Goal: Transaction & Acquisition: Purchase product/service

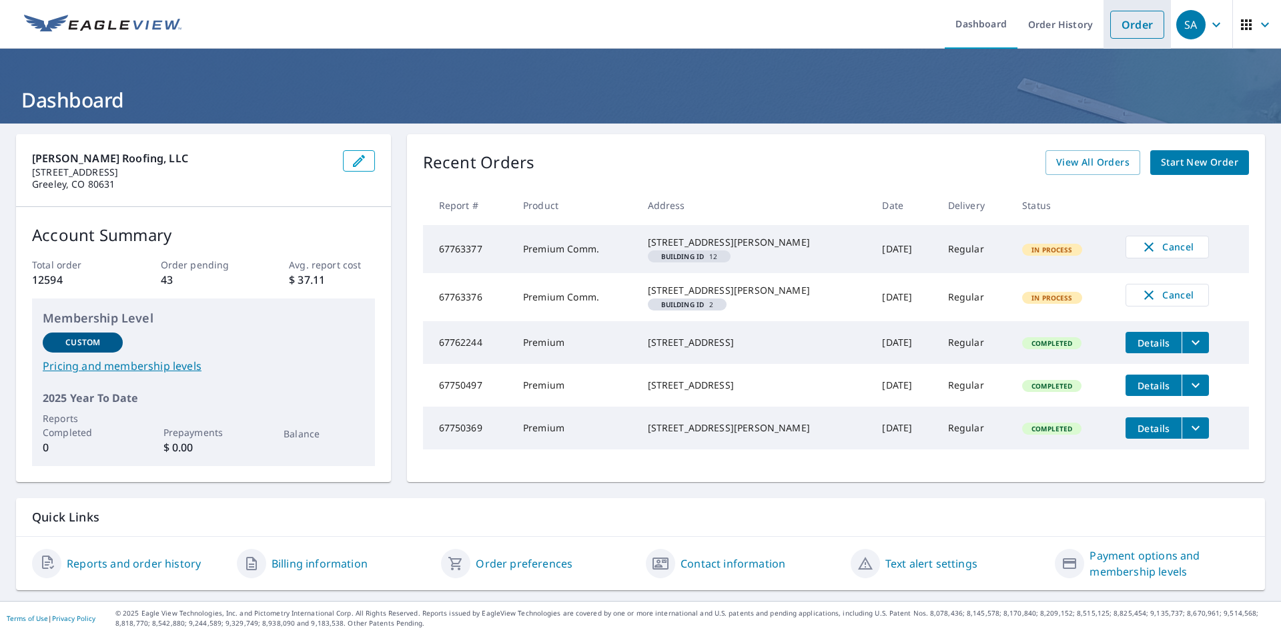
click at [1124, 30] on link "Order" at bounding box center [1137, 25] width 54 height 28
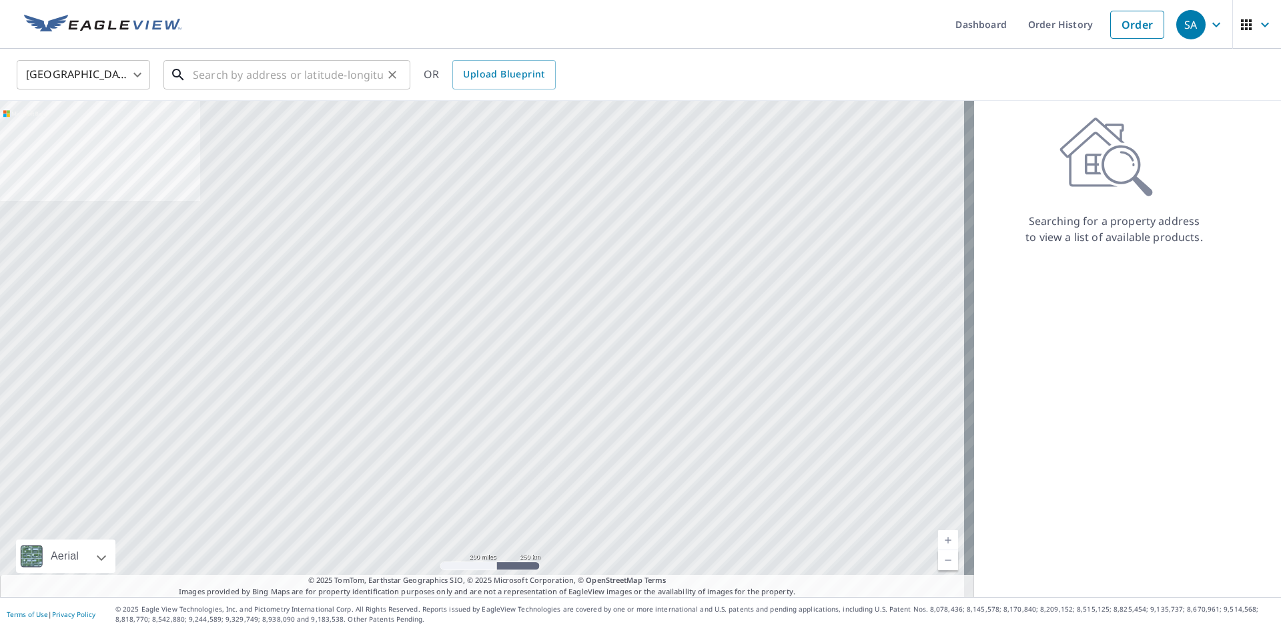
click at [280, 85] on input "text" at bounding box center [288, 74] width 190 height 37
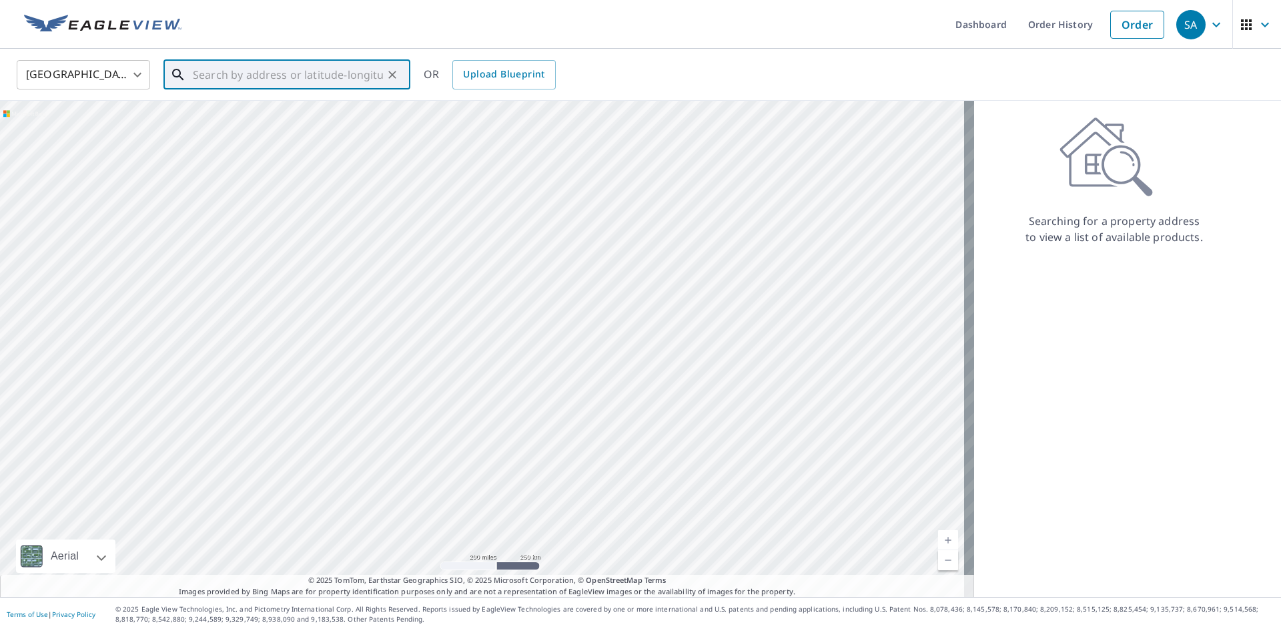
paste input "[STREET_ADDRESS][PERSON_NAME][PERSON_NAME]"
click at [274, 109] on span "[STREET_ADDRESS][PERSON_NAME]" at bounding box center [295, 113] width 210 height 16
type input "[STREET_ADDRESS][PERSON_NAME][PERSON_NAME]"
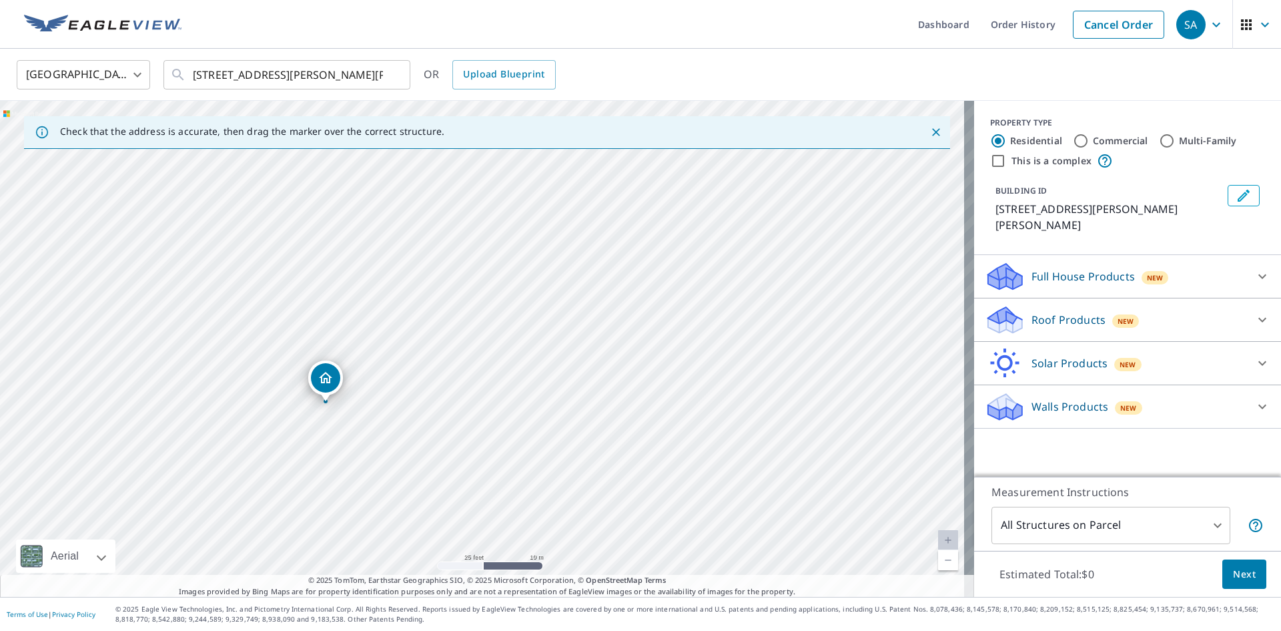
click at [1058, 312] on p "Roof Products" at bounding box center [1069, 320] width 74 height 16
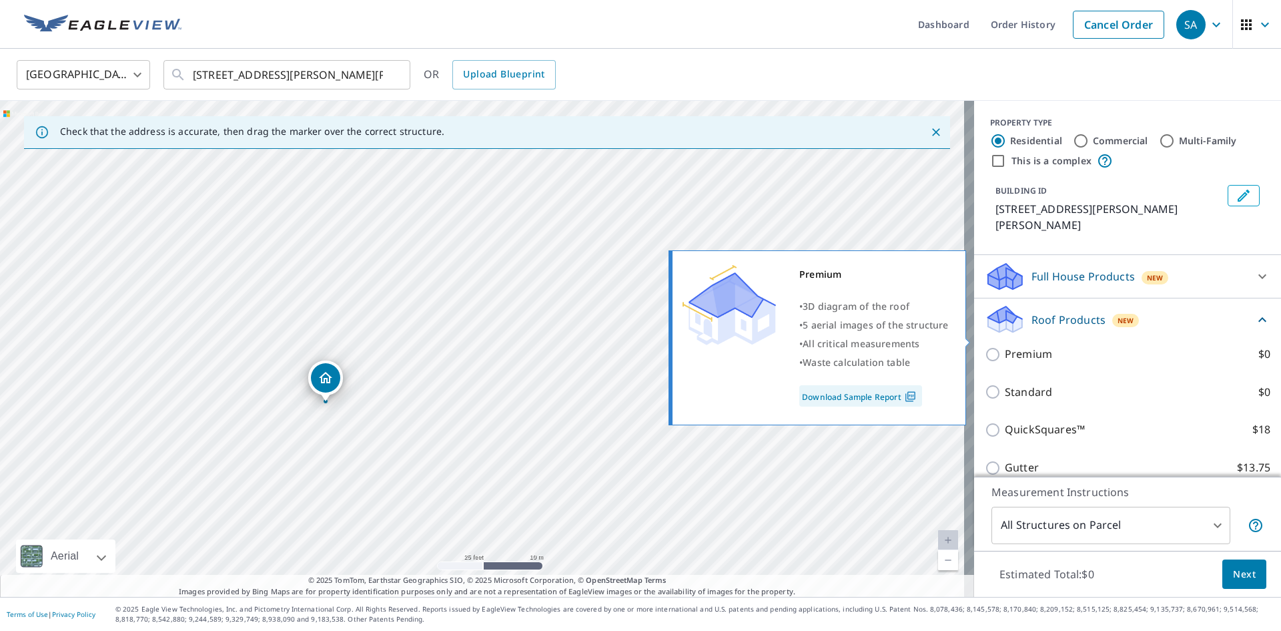
click at [990, 346] on input "Premium $0" at bounding box center [995, 354] width 20 height 16
checkbox input "true"
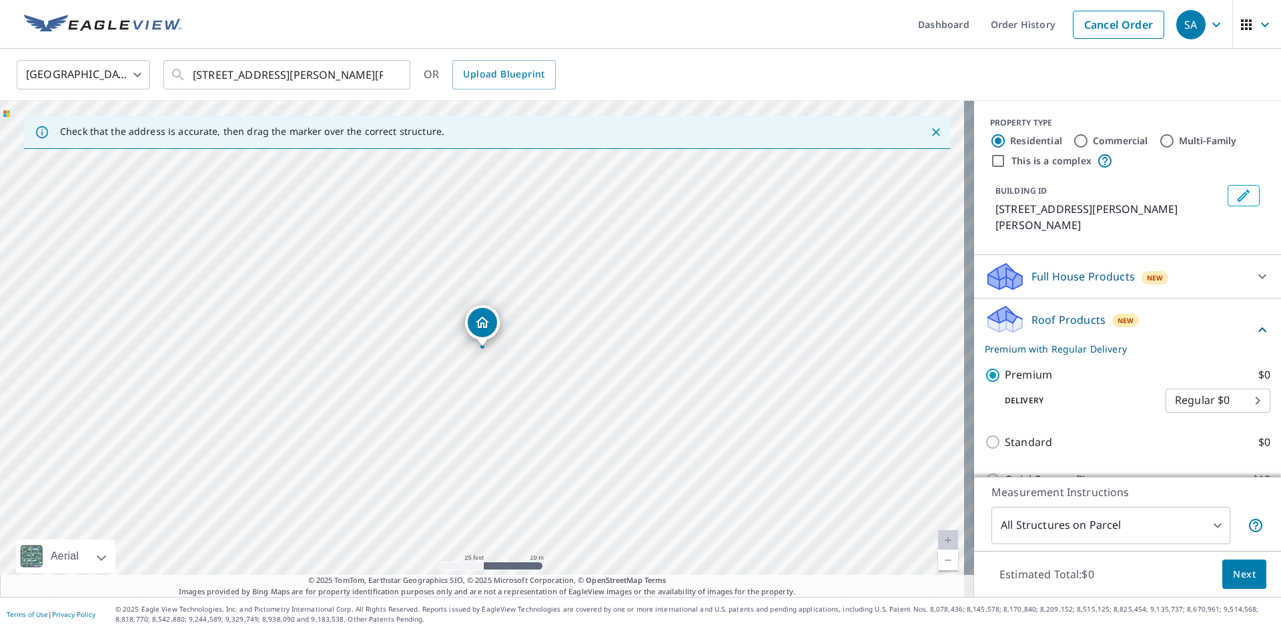
click at [1236, 585] on button "Next" at bounding box center [1244, 574] width 44 height 30
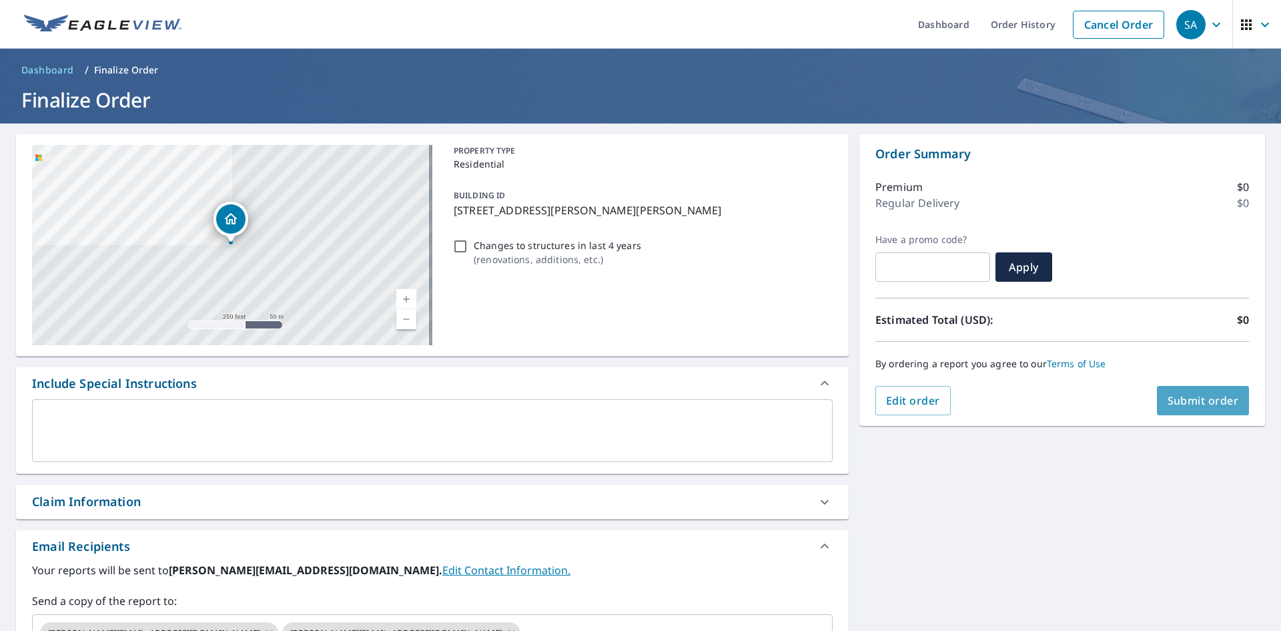
click at [1207, 394] on span "Submit order" at bounding box center [1203, 400] width 71 height 15
checkbox input "true"
